Goal: Task Accomplishment & Management: Manage account settings

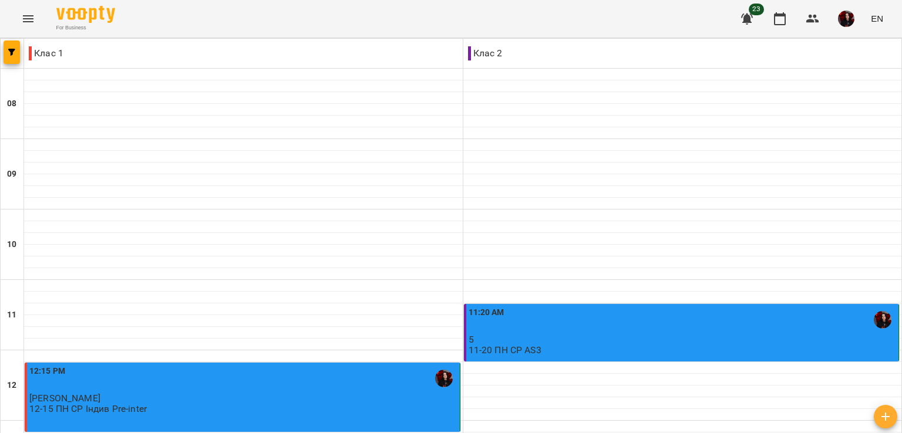
scroll to position [559, 0]
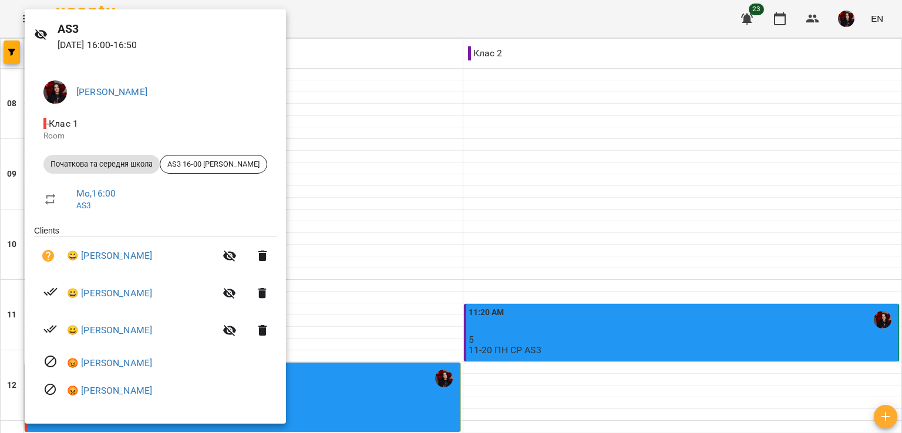
scroll to position [0, 0]
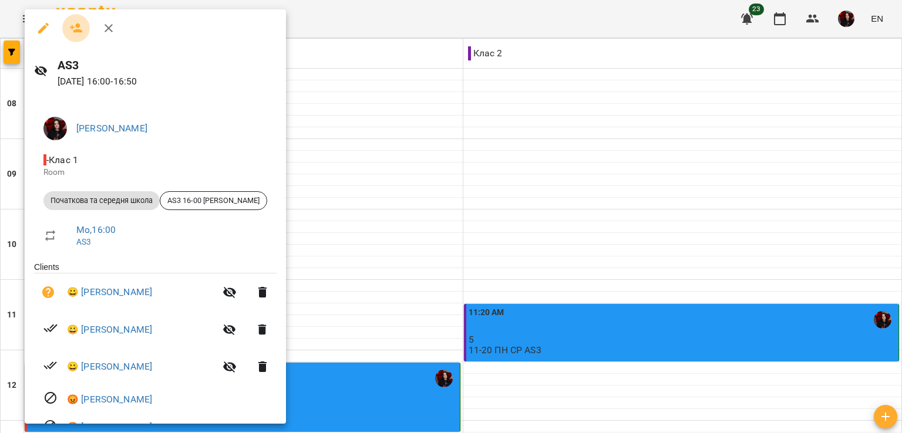
click at [72, 34] on icon "button" at bounding box center [76, 28] width 14 height 14
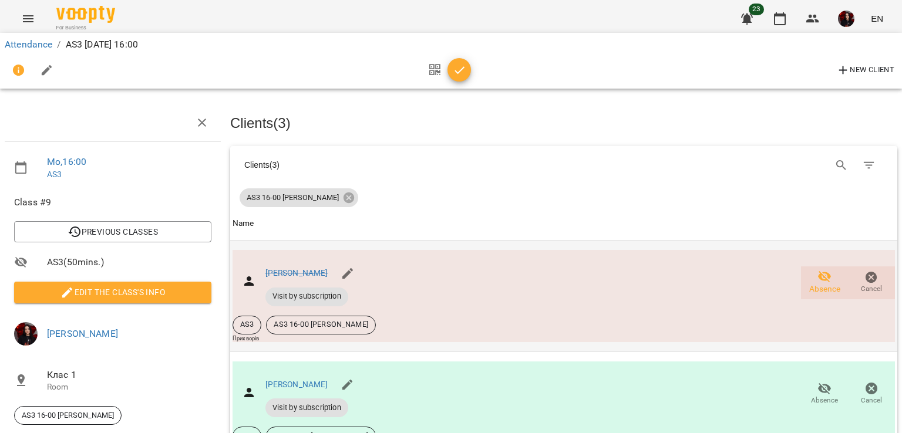
scroll to position [174, 5]
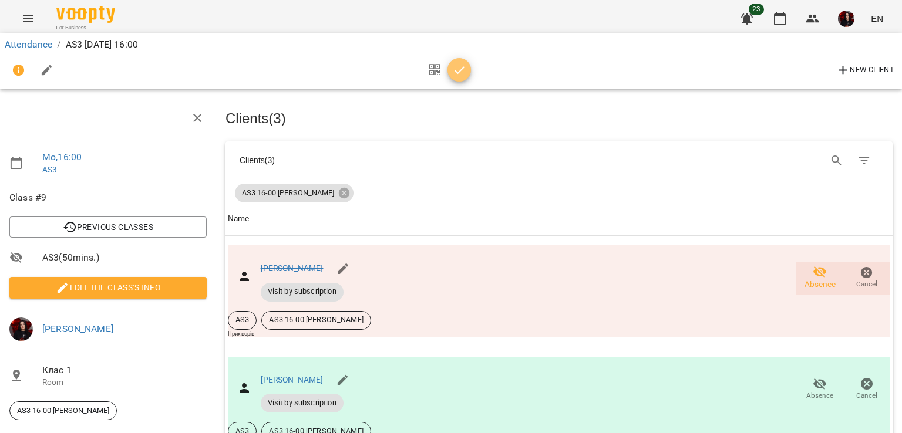
click at [466, 68] on span "button" at bounding box center [458, 70] width 23 height 14
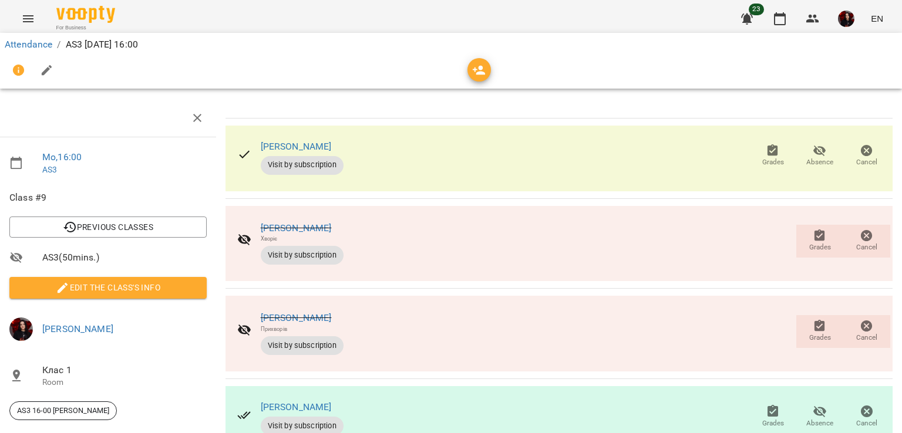
scroll to position [0, 5]
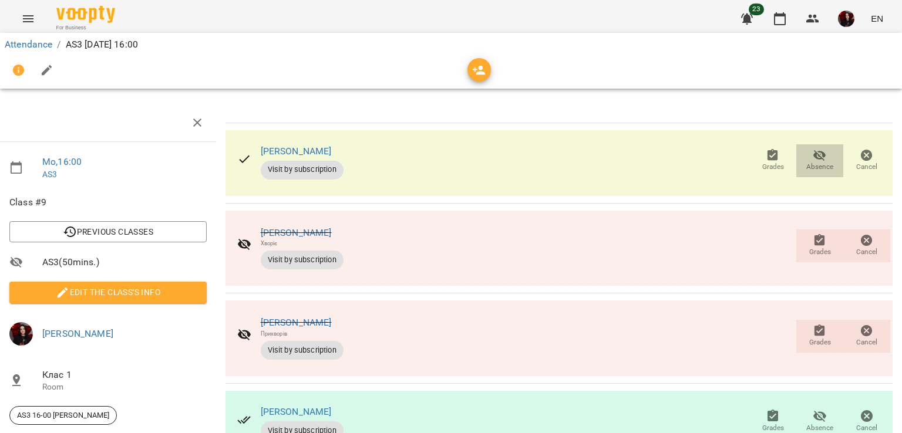
click at [815, 153] on icon "button" at bounding box center [819, 155] width 13 height 11
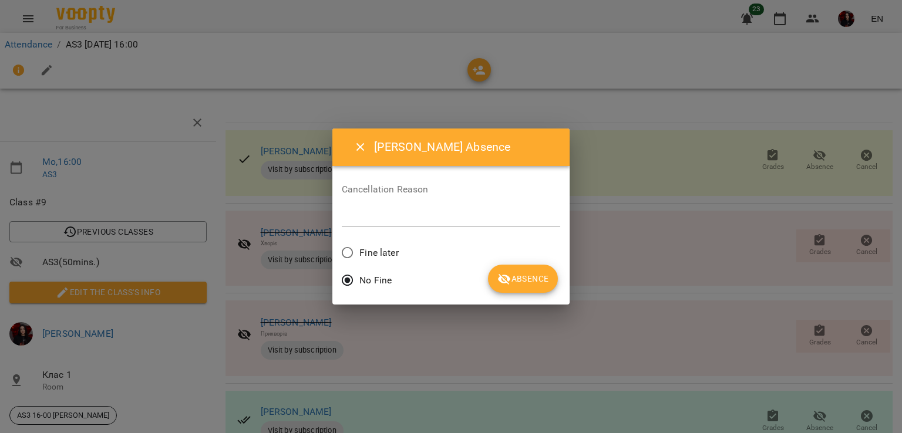
click at [387, 203] on div "Cancellation Reason *" at bounding box center [451, 208] width 219 height 47
click at [387, 218] on textarea at bounding box center [451, 216] width 219 height 11
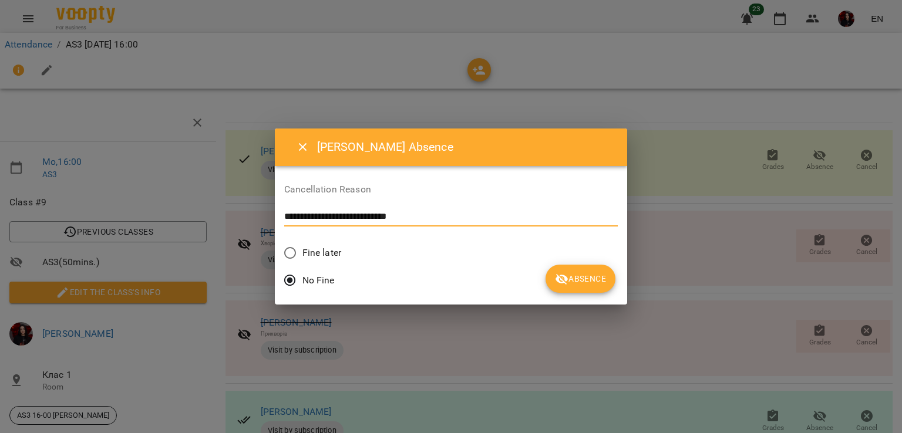
type textarea "**********"
click at [545, 292] on button "Absence" at bounding box center [580, 279] width 70 height 28
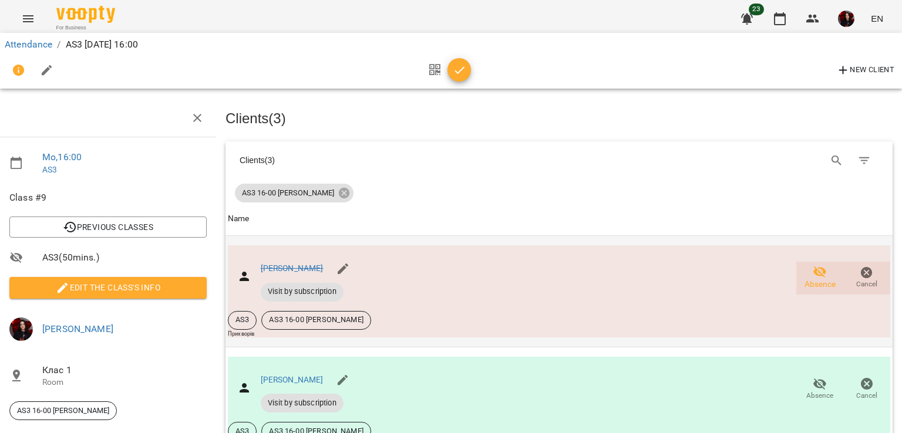
scroll to position [93, 5]
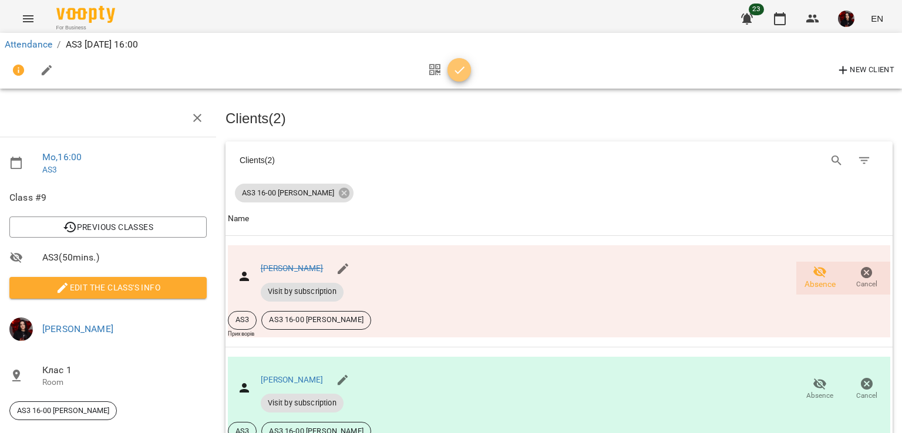
click at [461, 59] on button "button" at bounding box center [458, 69] width 23 height 23
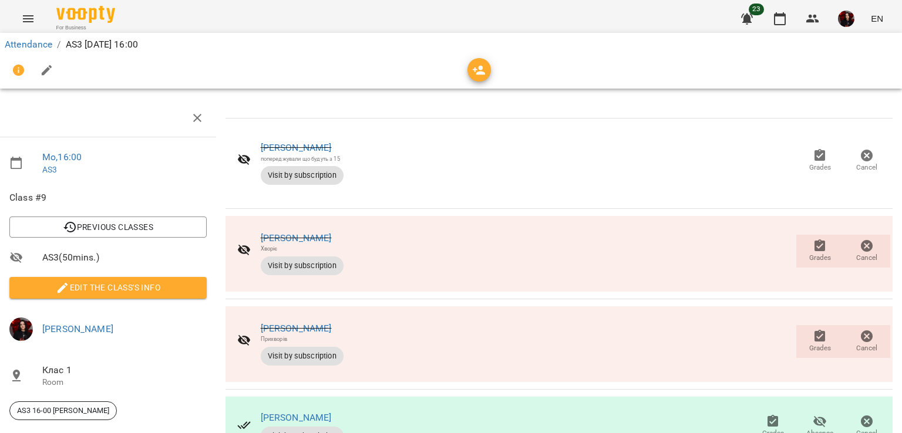
scroll to position [0, 5]
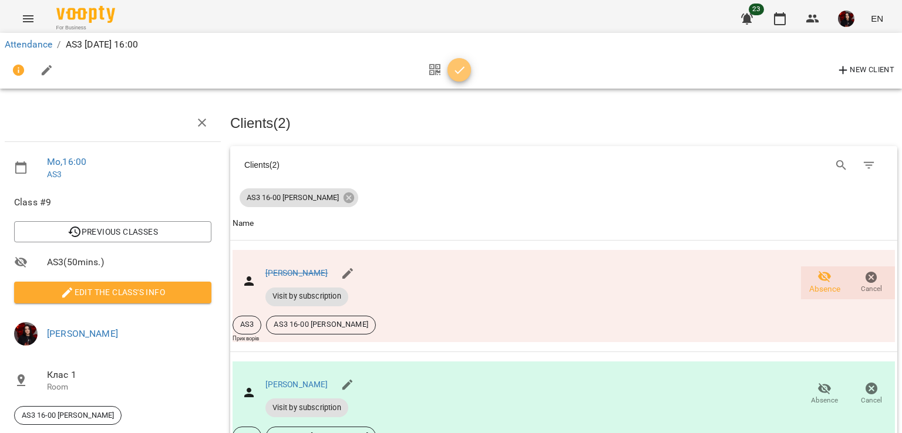
click at [458, 73] on icon "button" at bounding box center [460, 70] width 14 height 14
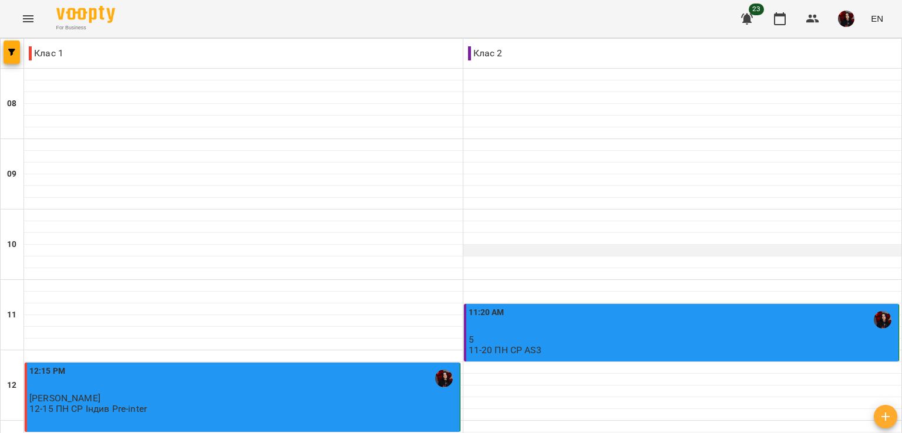
scroll to position [558, 0]
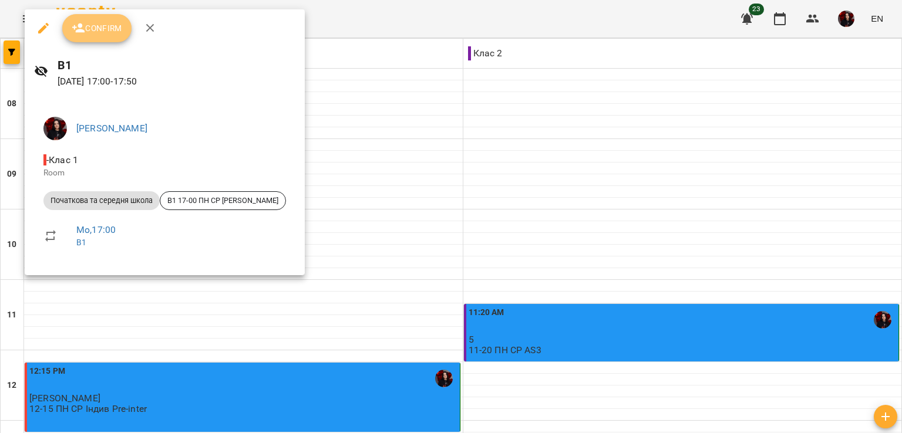
click at [104, 28] on span "Confirm" at bounding box center [97, 28] width 50 height 14
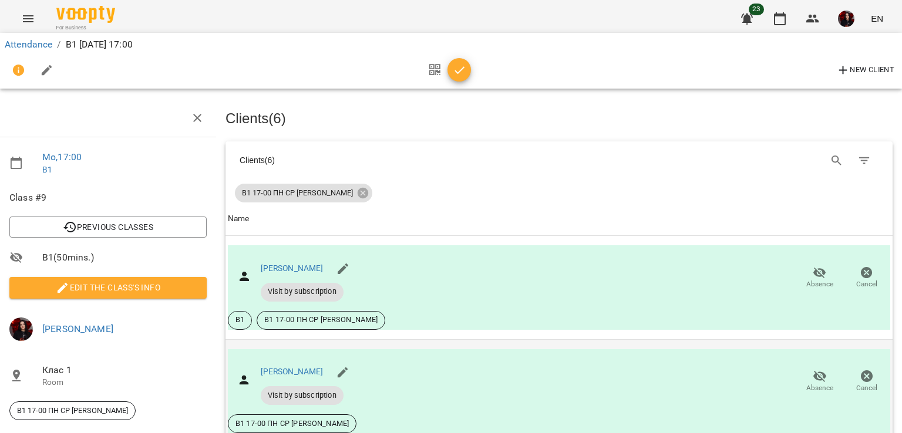
scroll to position [284, 5]
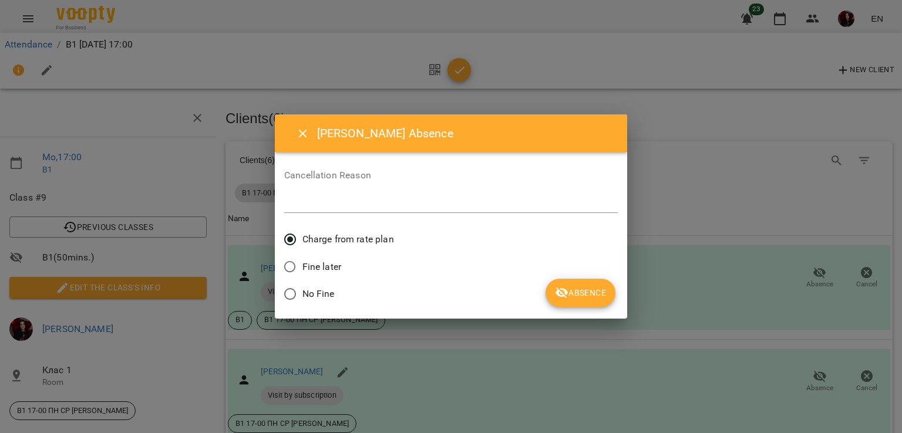
click at [332, 264] on span "Fine later" at bounding box center [321, 267] width 39 height 14
click at [352, 203] on textarea at bounding box center [450, 203] width 333 height 11
type textarea "*"
type textarea "******"
click at [581, 286] on span "Absence" at bounding box center [580, 293] width 51 height 14
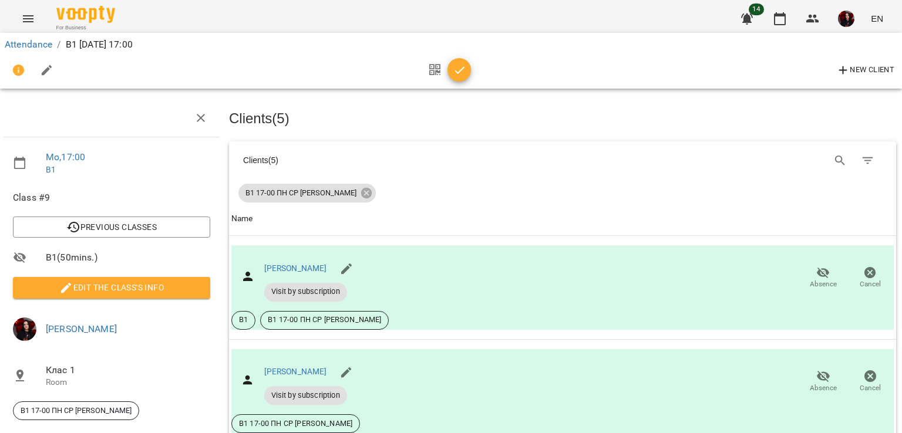
scroll to position [380, 1]
